Goal: Use online tool/utility: Utilize a website feature to perform a specific function

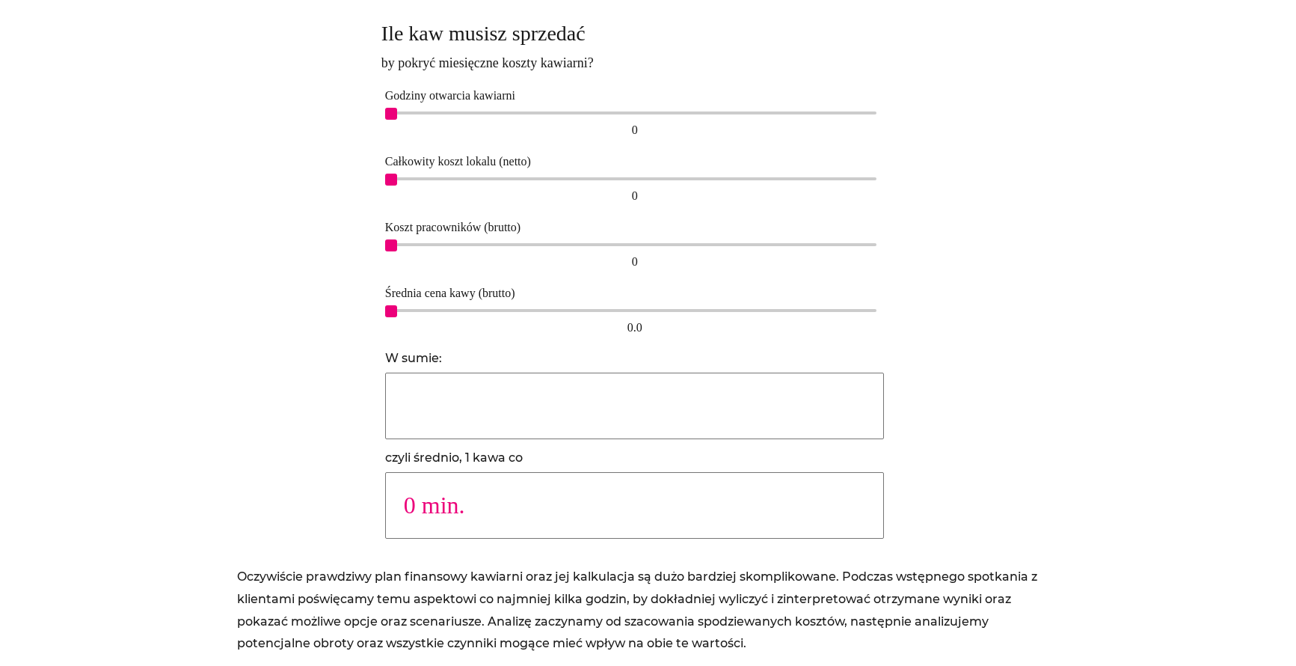
scroll to position [965, 0]
drag, startPoint x: 387, startPoint y: 108, endPoint x: 570, endPoint y: 100, distance: 182.6
click at [570, 100] on div "Godziny otwarcia kawiarni 9 9" at bounding box center [634, 112] width 507 height 66
drag, startPoint x: 394, startPoint y: 175, endPoint x: 478, endPoint y: 176, distance: 83.8
click at [478, 176] on div "2,500" at bounding box center [635, 177] width 485 height 3
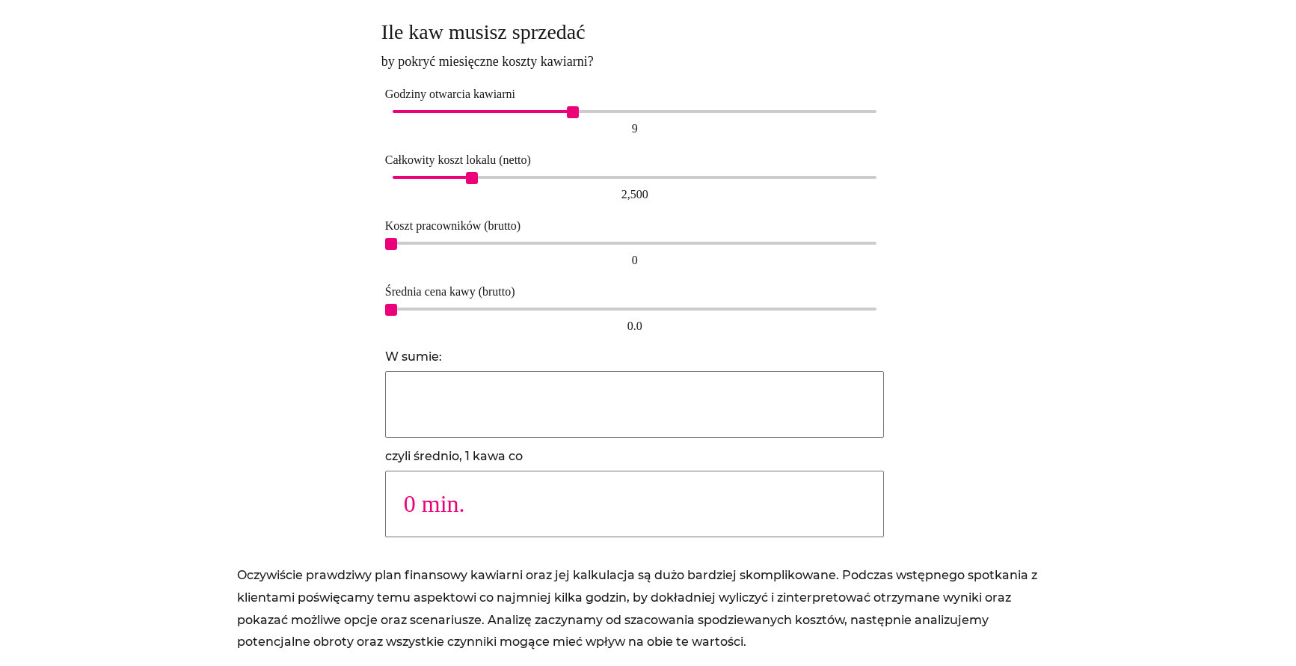
type input "6098"
type input "3 min."
type input "3086"
type input "5 min."
type input "2049"
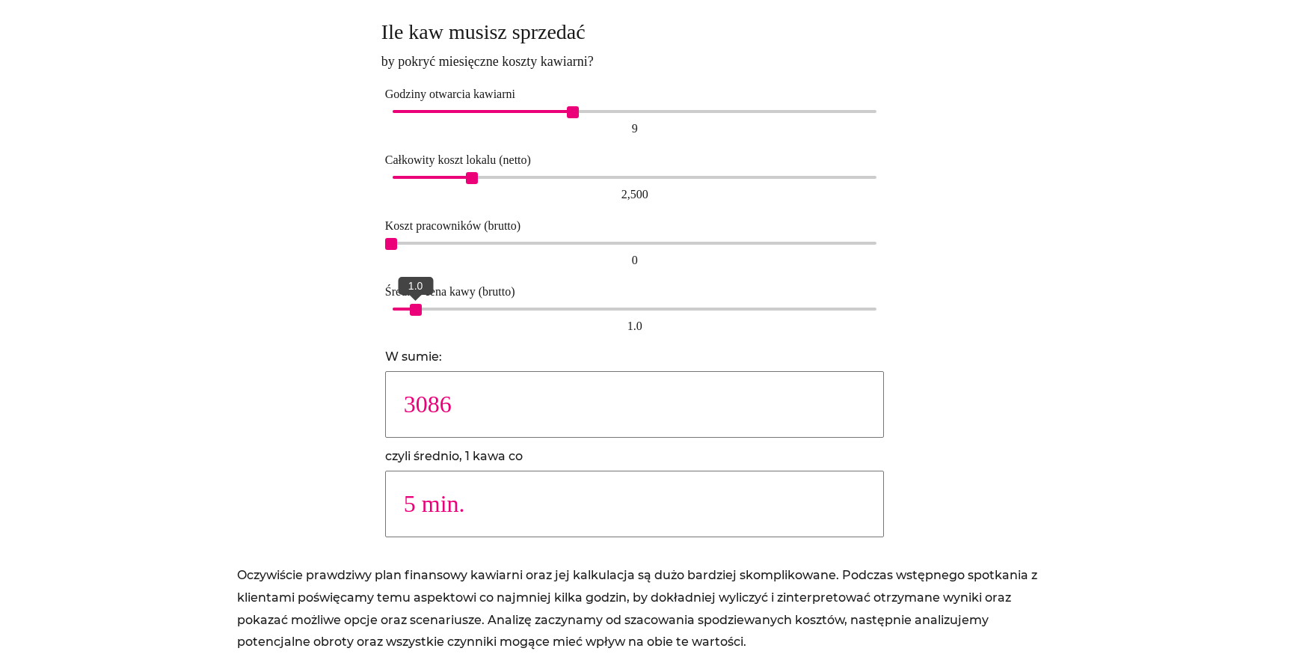
type input "8 min."
type input "1534"
type input "11 min."
type input "1232"
type input "13 min."
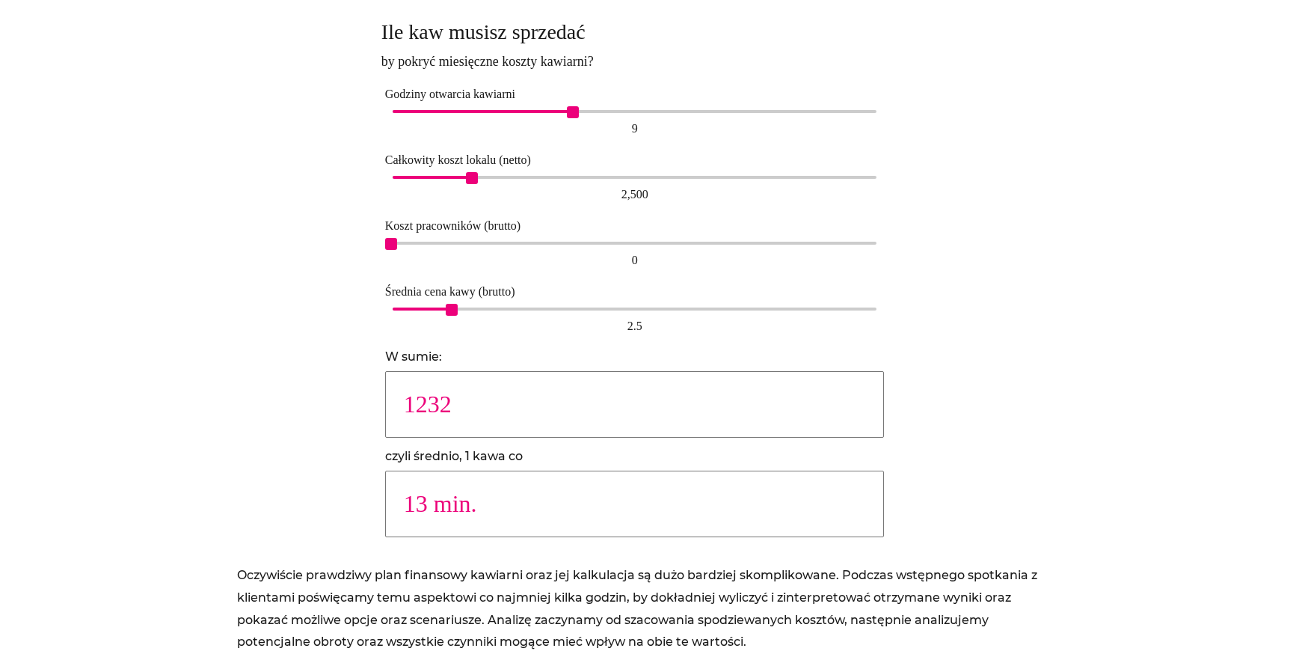
type input "1025"
type input "16 min."
type input "877"
type input "18 min."
type input "769"
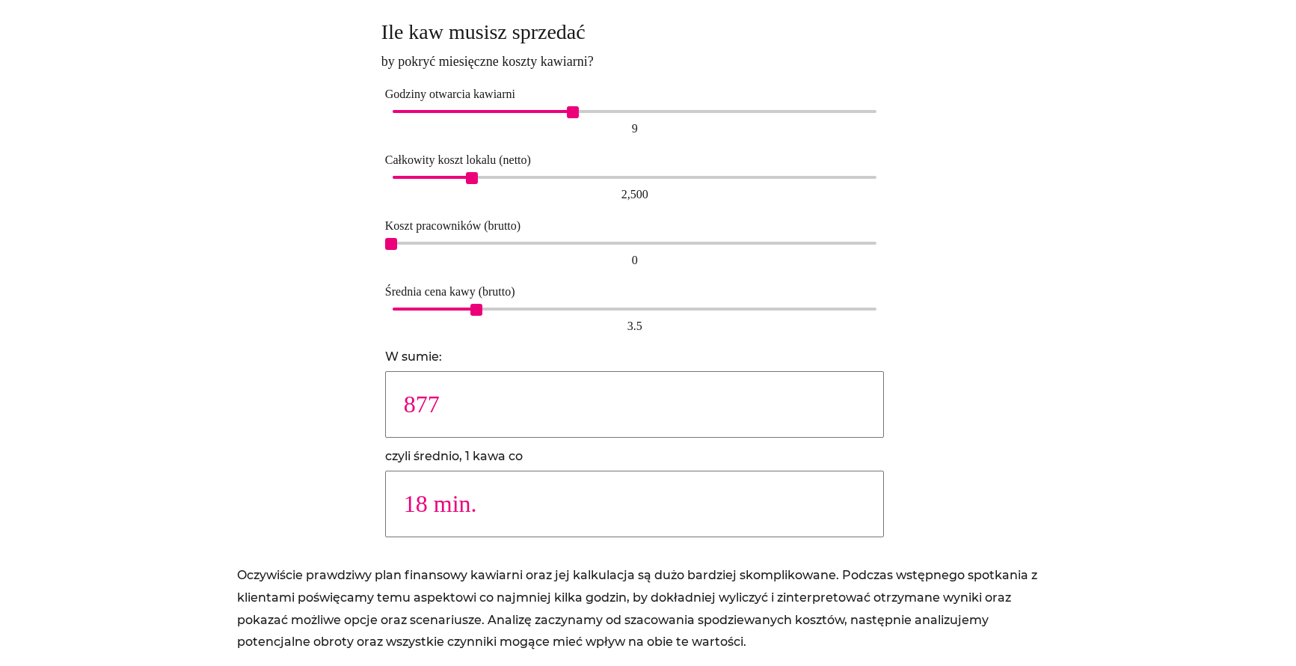
type input "21 min."
type input "683"
type input "24 min."
type input "614"
type input "26 min."
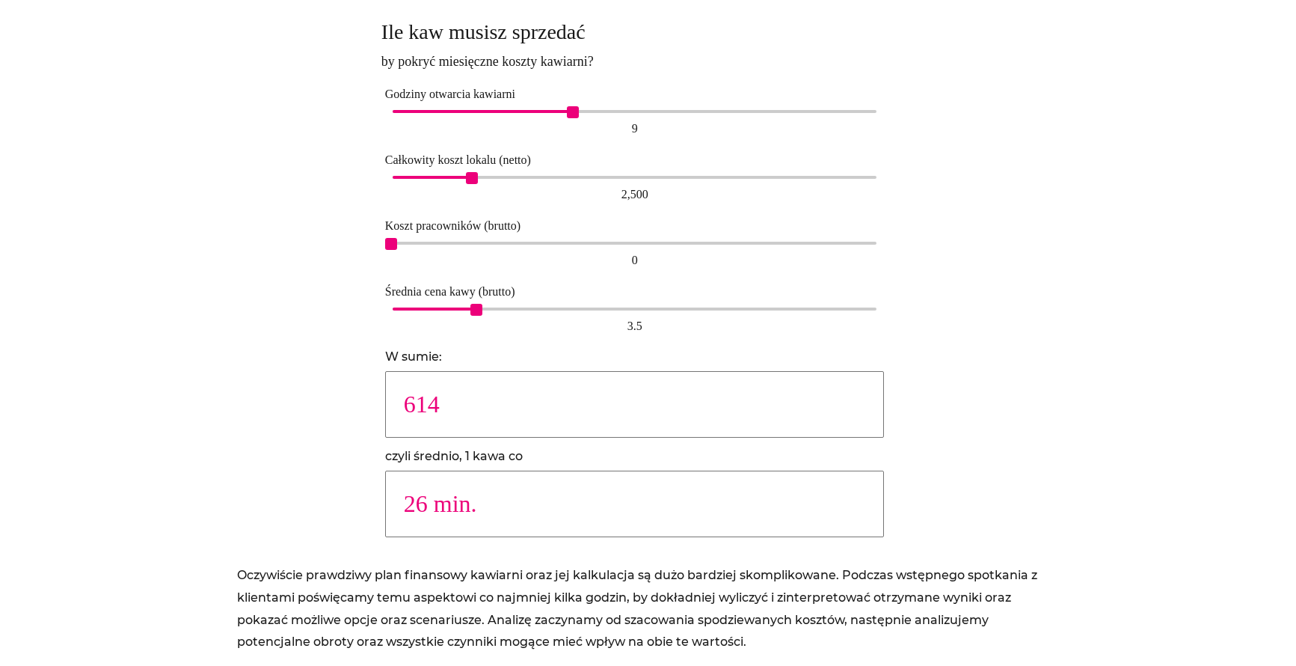
type input "559"
type input "29 min."
type input "512"
type input "32 min."
type input "473"
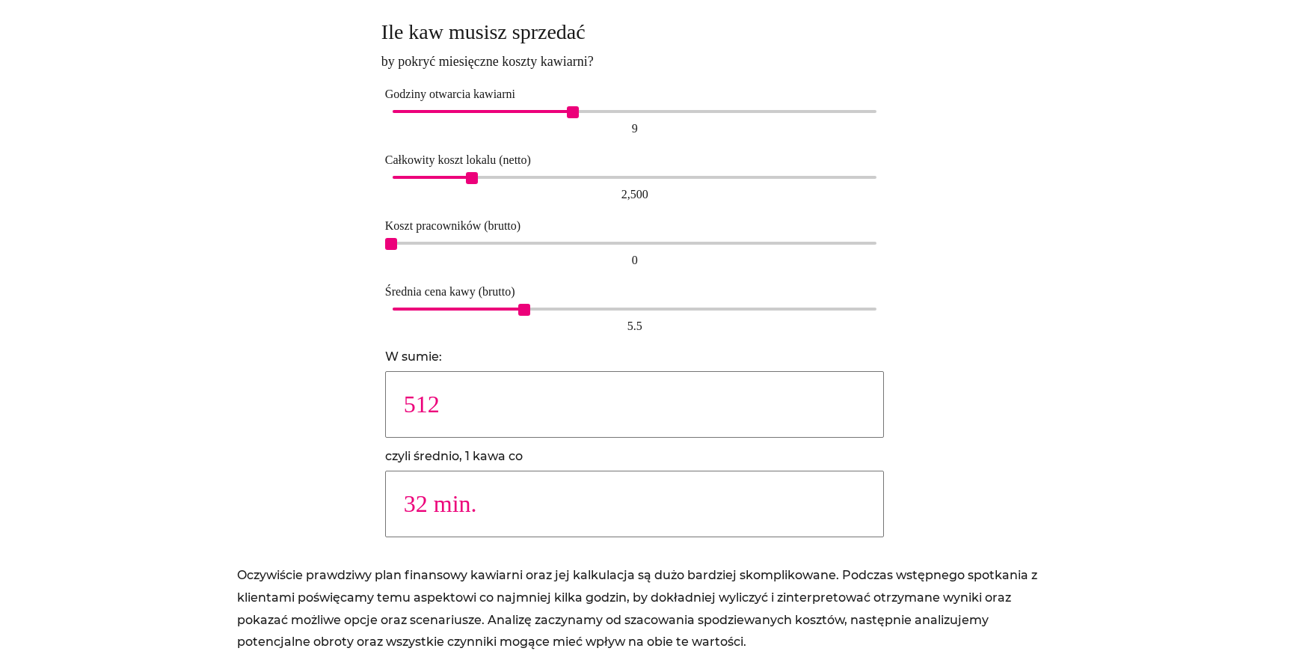
type input "34 min."
type input "439"
type input "37 min."
type input "410"
type input "40 min."
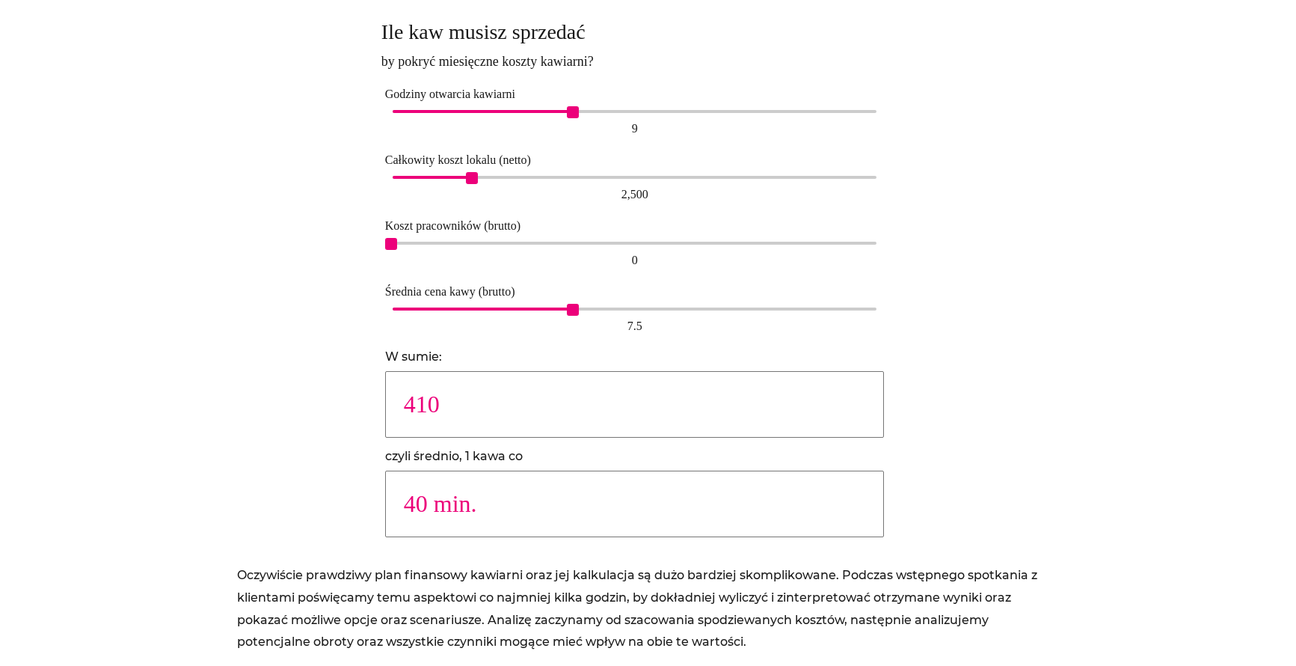
type input "385"
type input "42 min."
type input "362"
type input "45 min."
type input "342"
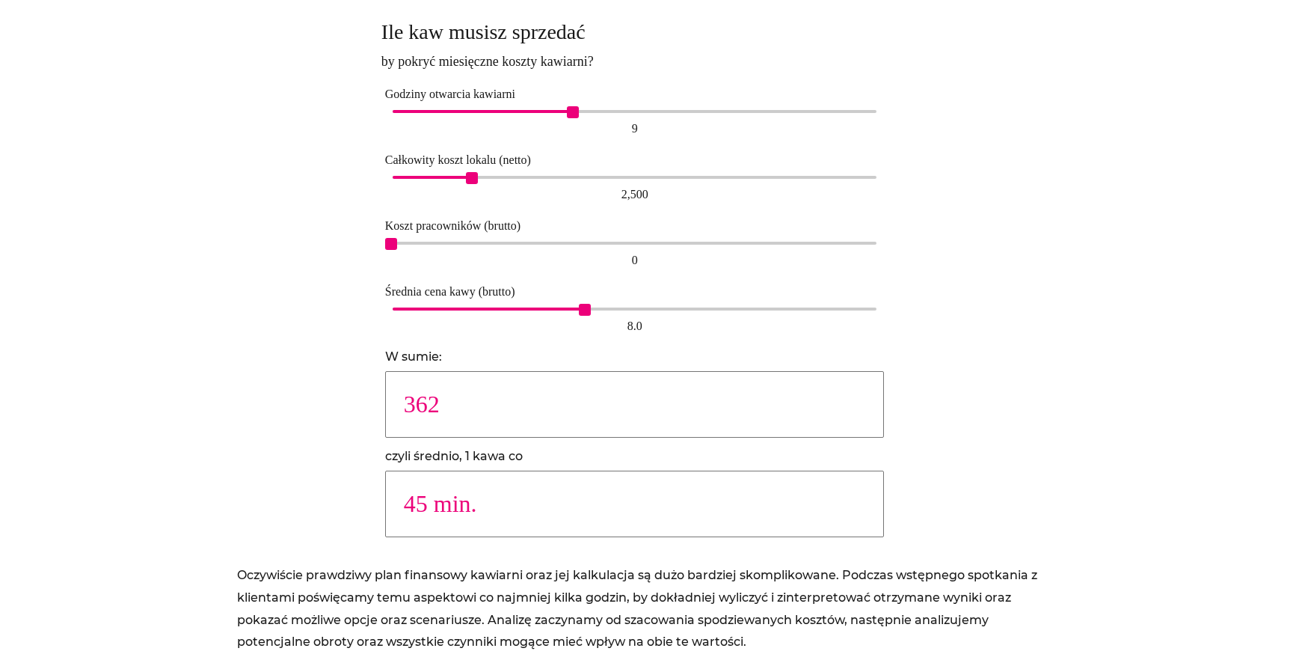
type input "47 min."
type input "324"
type input "50 min."
type input "308"
type input "53 min."
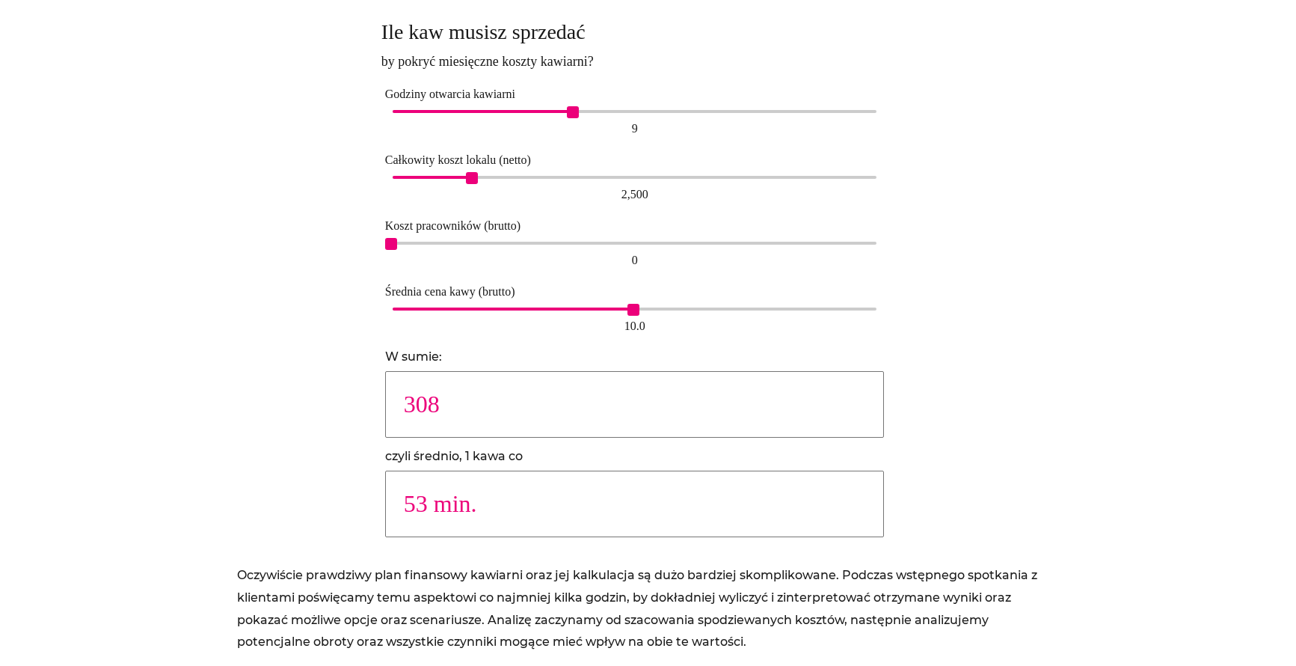
type input "293"
type input "55 min."
type input "280"
type input "58 min."
type input "267"
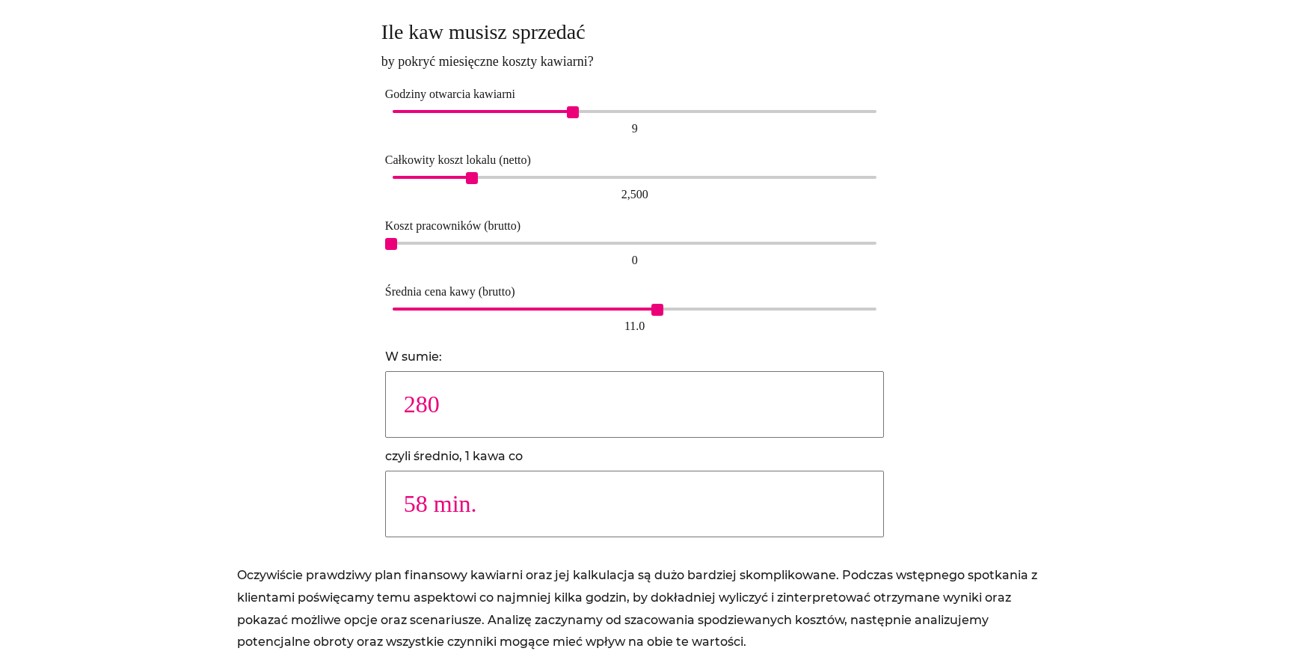
type input "61 min."
type input "256"
type input "63 min."
type input "246"
type input "66 min."
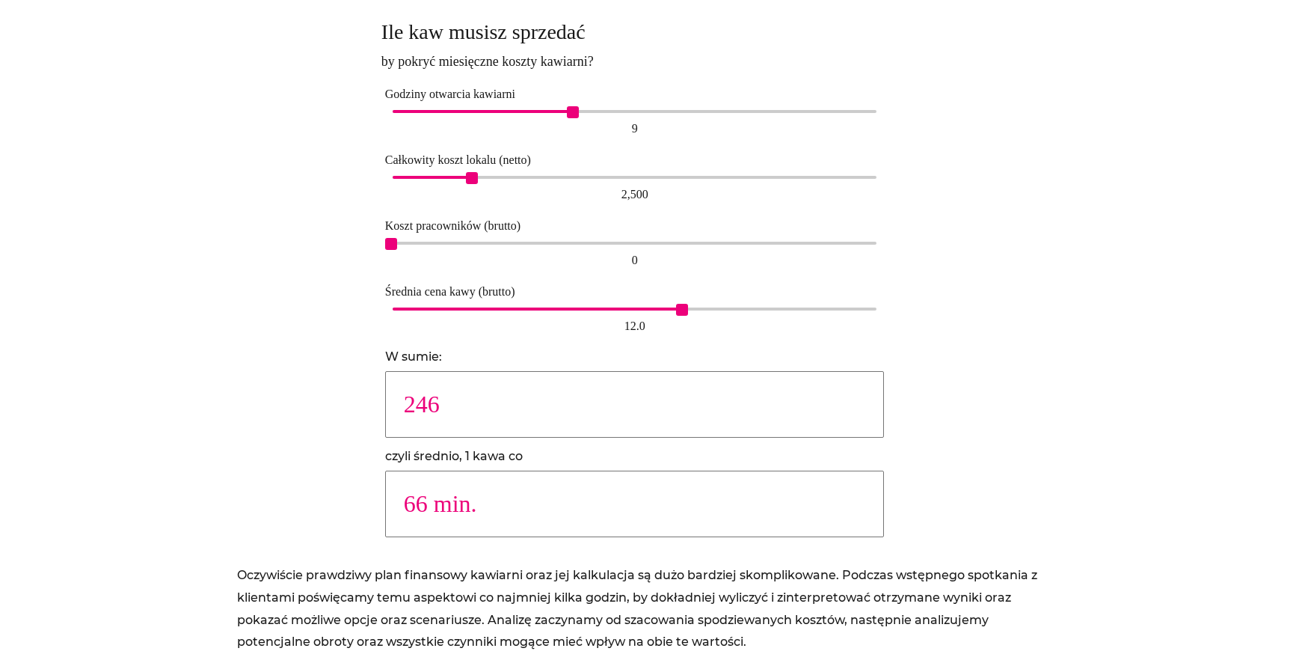
type input "237"
type input "68 min."
type input "246"
type input "66 min."
type input "256"
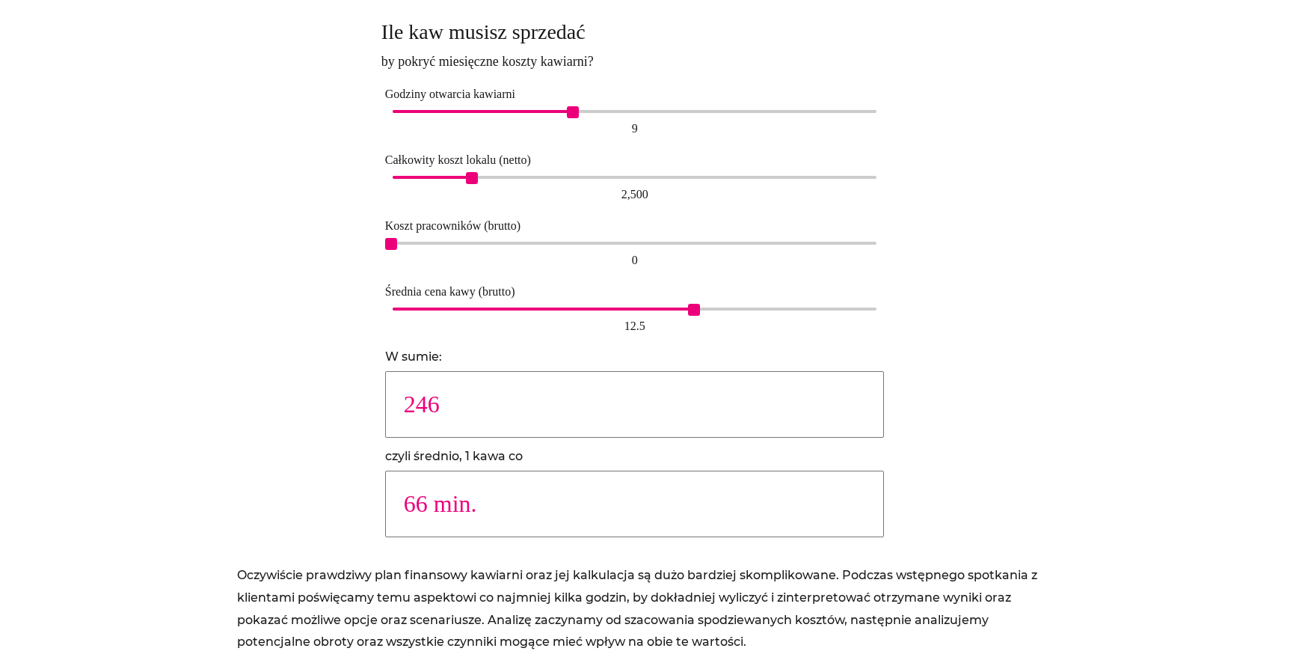
type input "63 min."
type input "267"
type input "61 min."
type input "280"
type input "58 min."
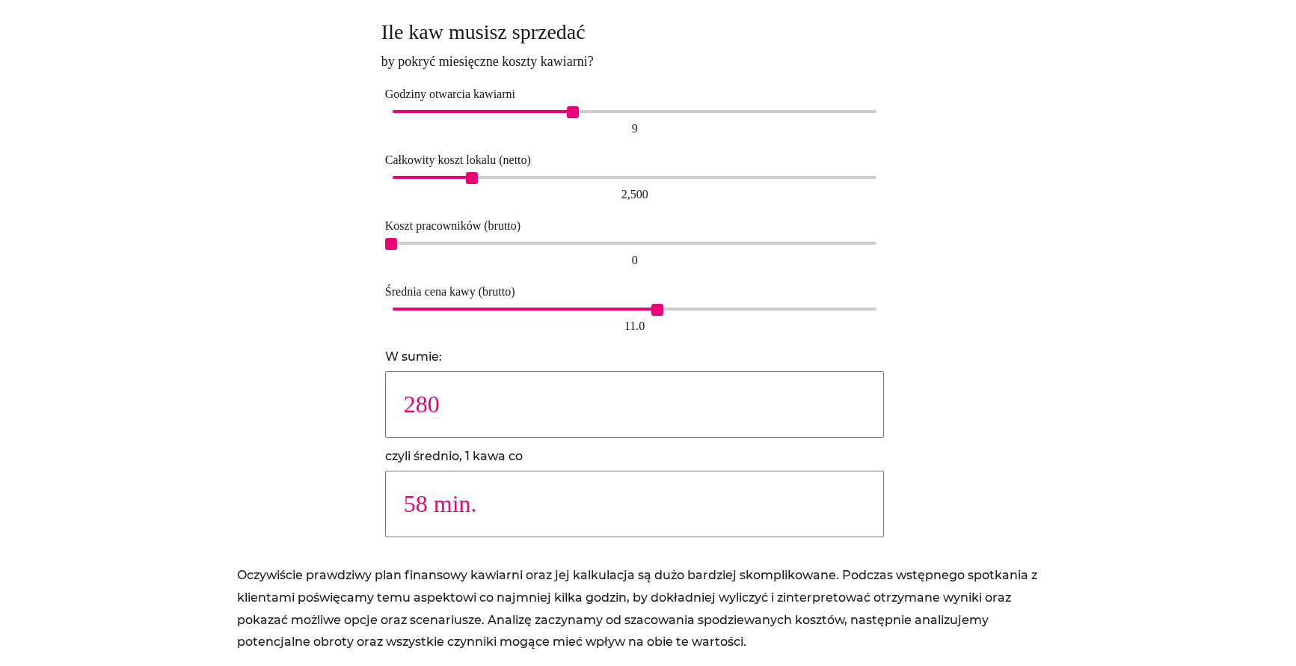
type input "267"
type input "61 min."
type input "256"
type input "63 min."
drag, startPoint x: 394, startPoint y: 308, endPoint x: 683, endPoint y: 304, distance: 288.7
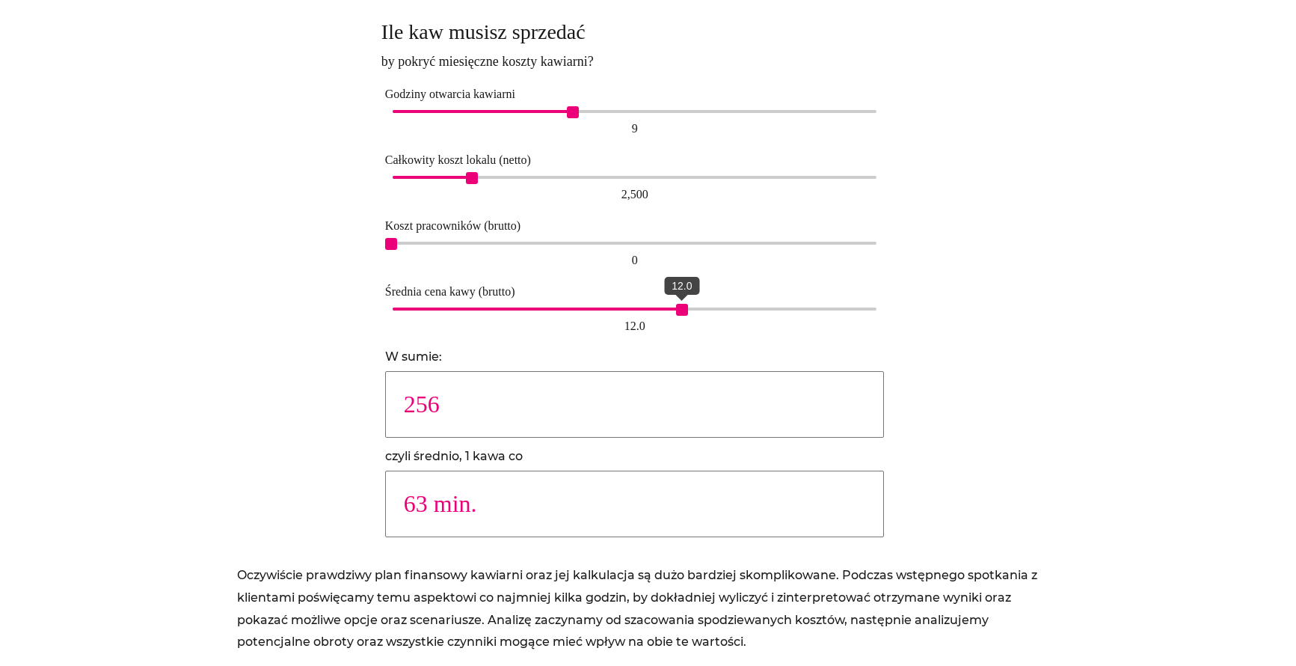
click at [683, 304] on span "12.0" at bounding box center [682, 310] width 12 height 12
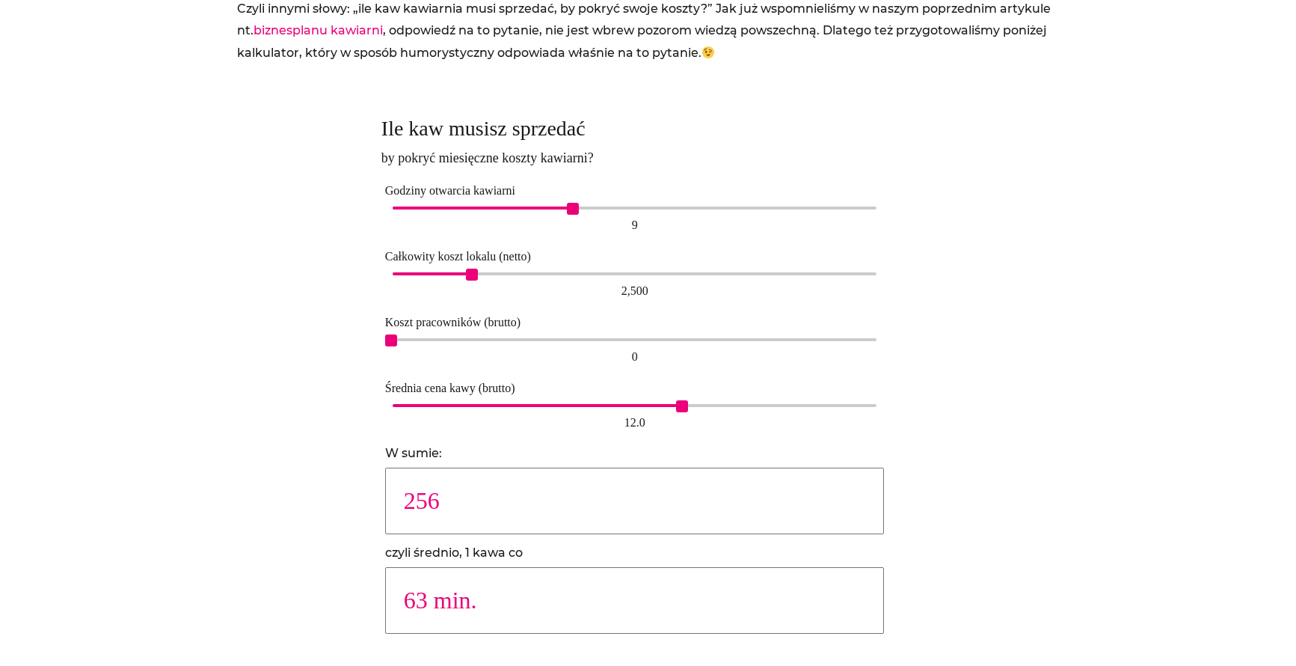
scroll to position [868, 0]
type input "307"
type input "53 min."
type input "359"
drag, startPoint x: 476, startPoint y: 274, endPoint x: 502, endPoint y: 275, distance: 27.0
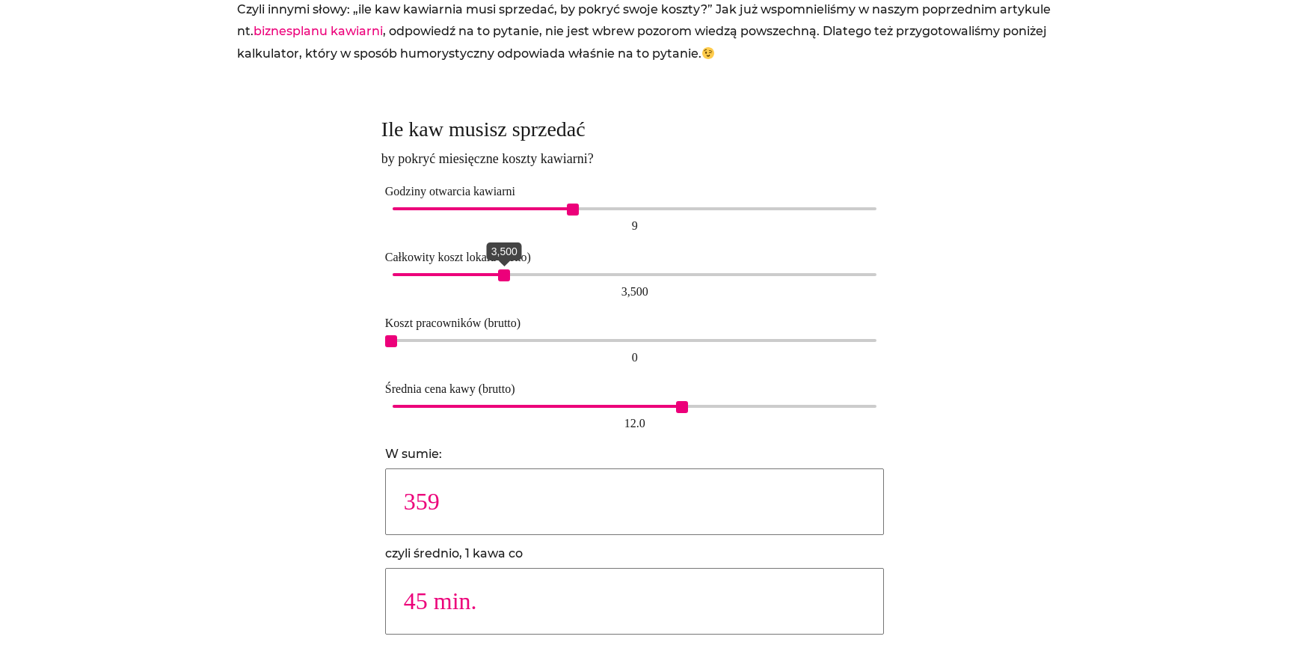
click at [502, 275] on span "3,500" at bounding box center [504, 275] width 12 height 12
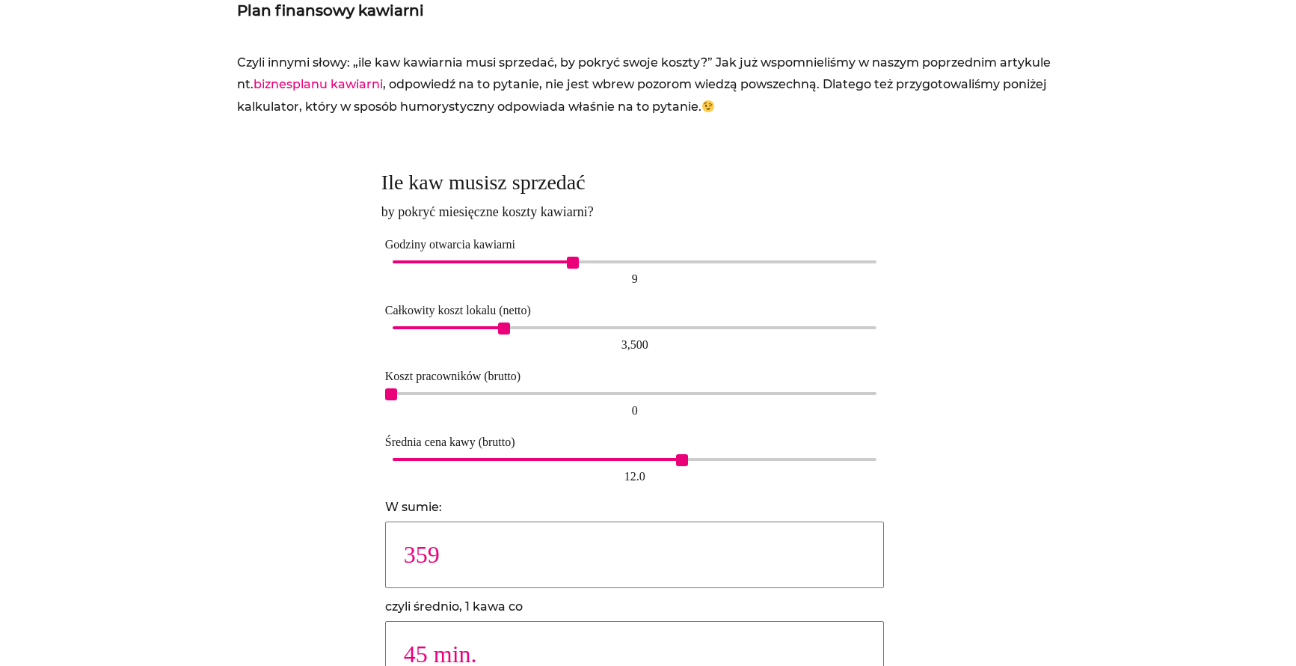
scroll to position [793, 0]
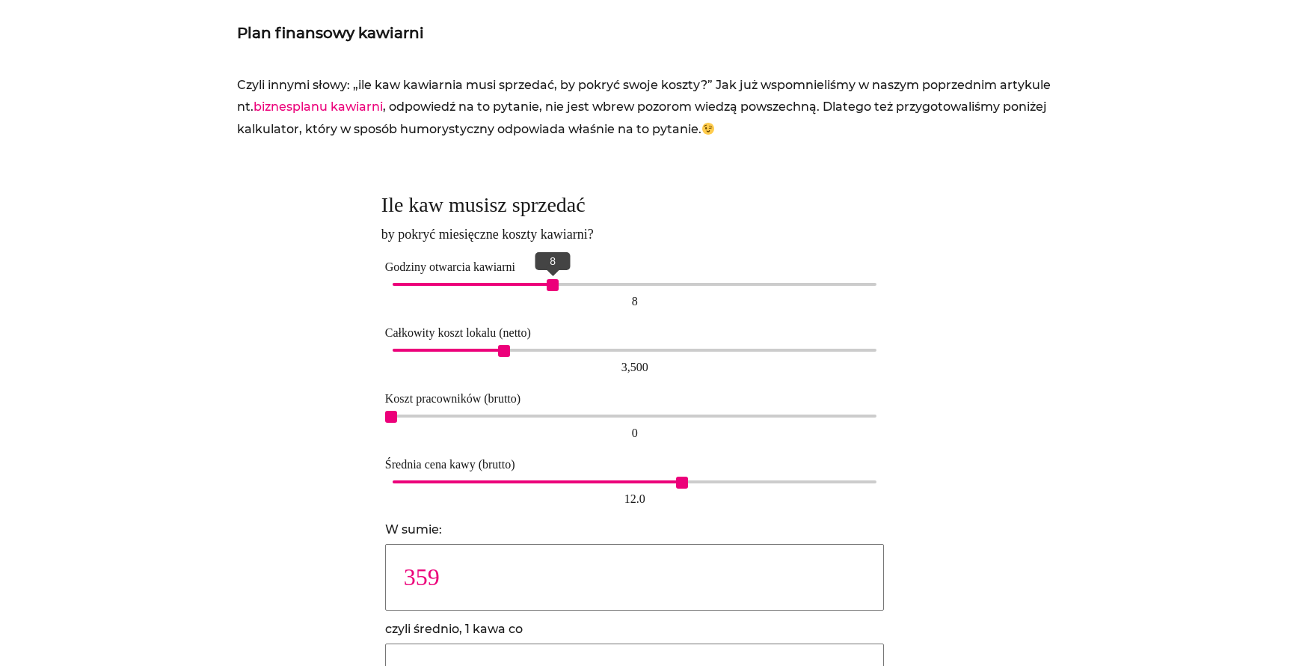
drag, startPoint x: 572, startPoint y: 285, endPoint x: 554, endPoint y: 280, distance: 18.7
click at [554, 280] on span "8" at bounding box center [553, 285] width 12 height 12
drag, startPoint x: 550, startPoint y: 283, endPoint x: 516, endPoint y: 280, distance: 34.5
click at [516, 280] on span "6" at bounding box center [512, 285] width 12 height 12
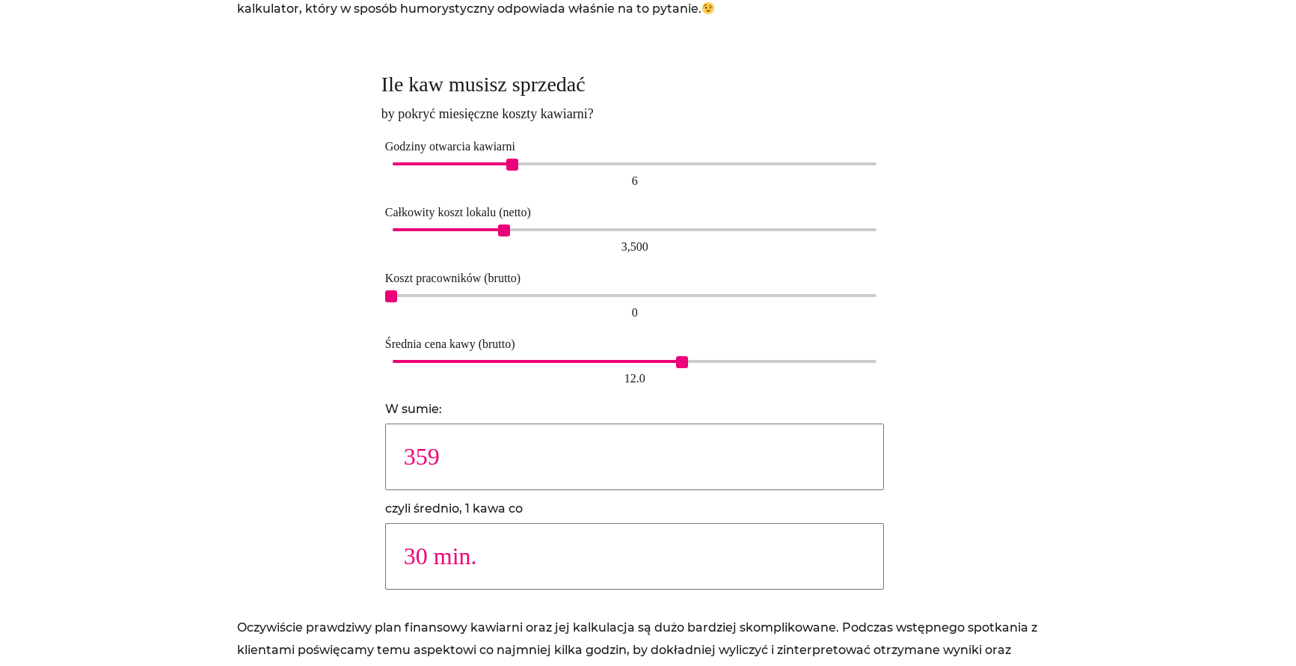
scroll to position [906, 0]
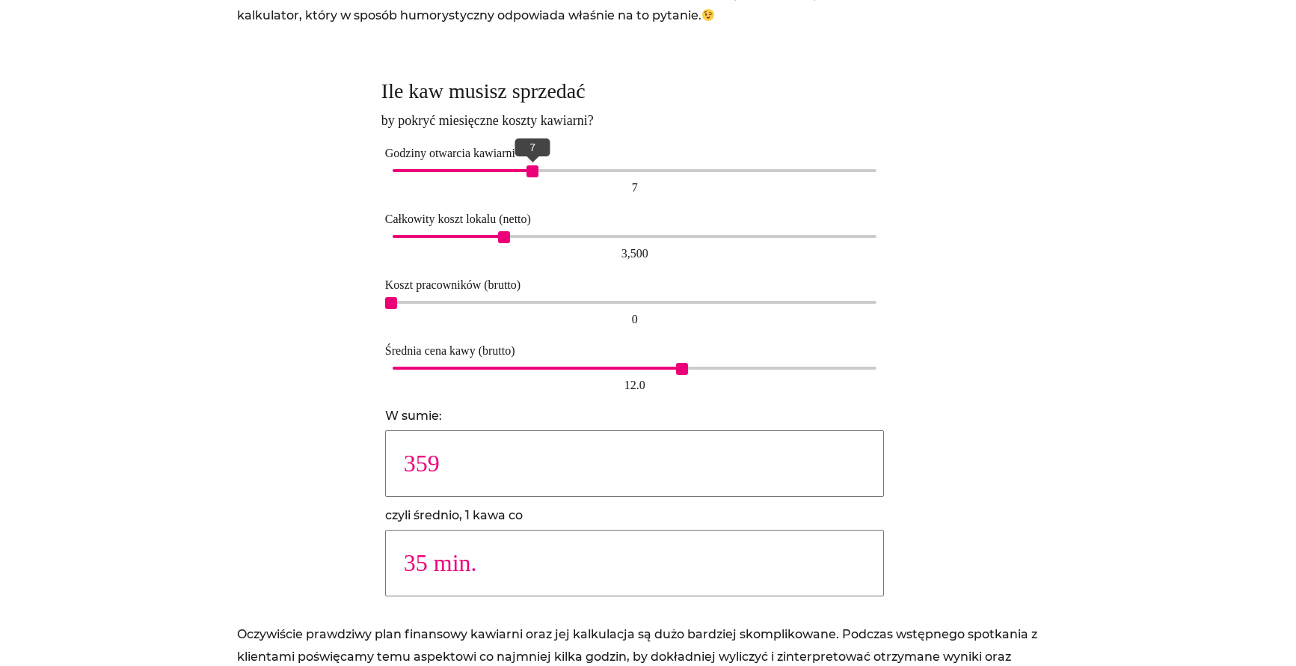
drag, startPoint x: 513, startPoint y: 173, endPoint x: 536, endPoint y: 174, distance: 23.2
click at [536, 174] on span "7" at bounding box center [532, 171] width 12 height 12
type input "50 min."
drag, startPoint x: 536, startPoint y: 174, endPoint x: 588, endPoint y: 175, distance: 52.3
click at [588, 175] on span "10" at bounding box center [593, 171] width 12 height 12
